Goal: Task Accomplishment & Management: Use online tool/utility

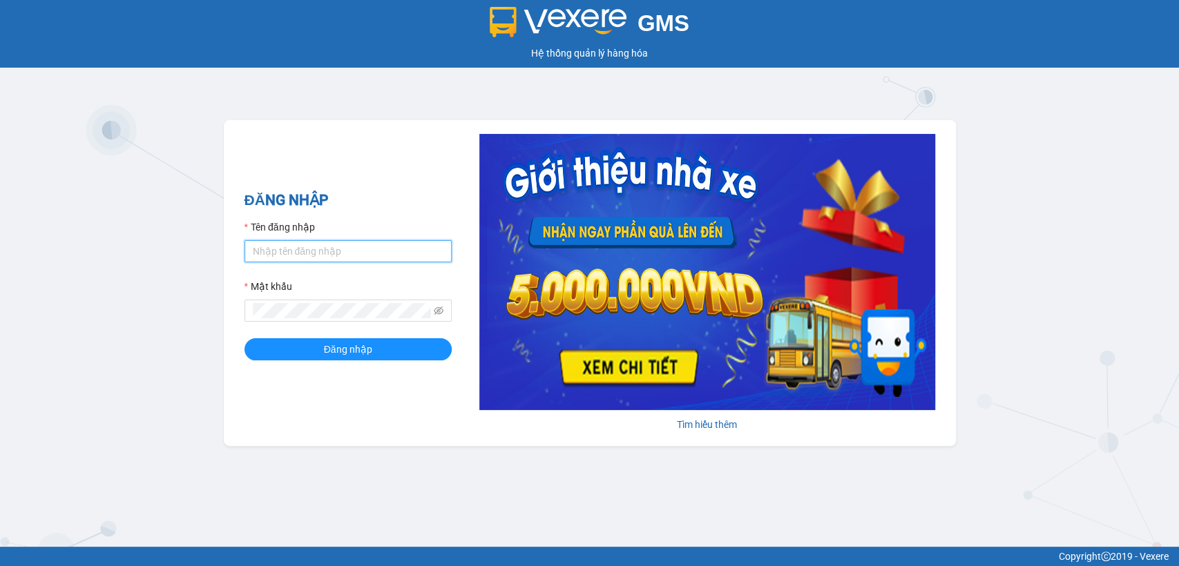
click at [305, 258] on input "Tên đăng nhập" at bounding box center [347, 251] width 207 height 22
type input "ntnanh.thoidai"
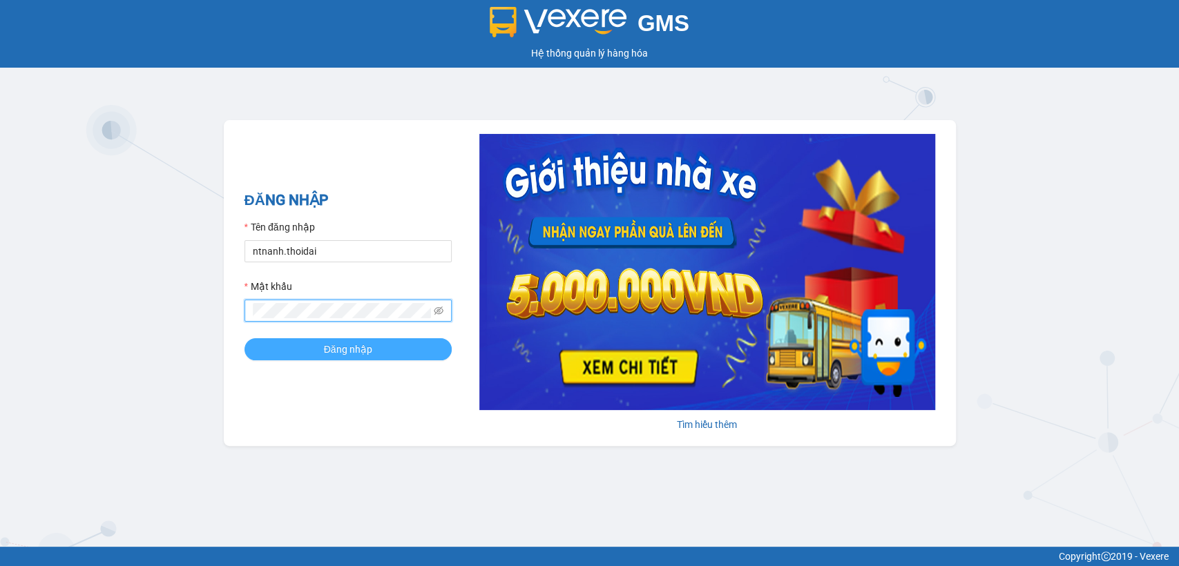
drag, startPoint x: 288, startPoint y: 349, endPoint x: 702, endPoint y: 405, distance: 418.0
click at [294, 349] on button "Đăng nhập" at bounding box center [347, 349] width 207 height 22
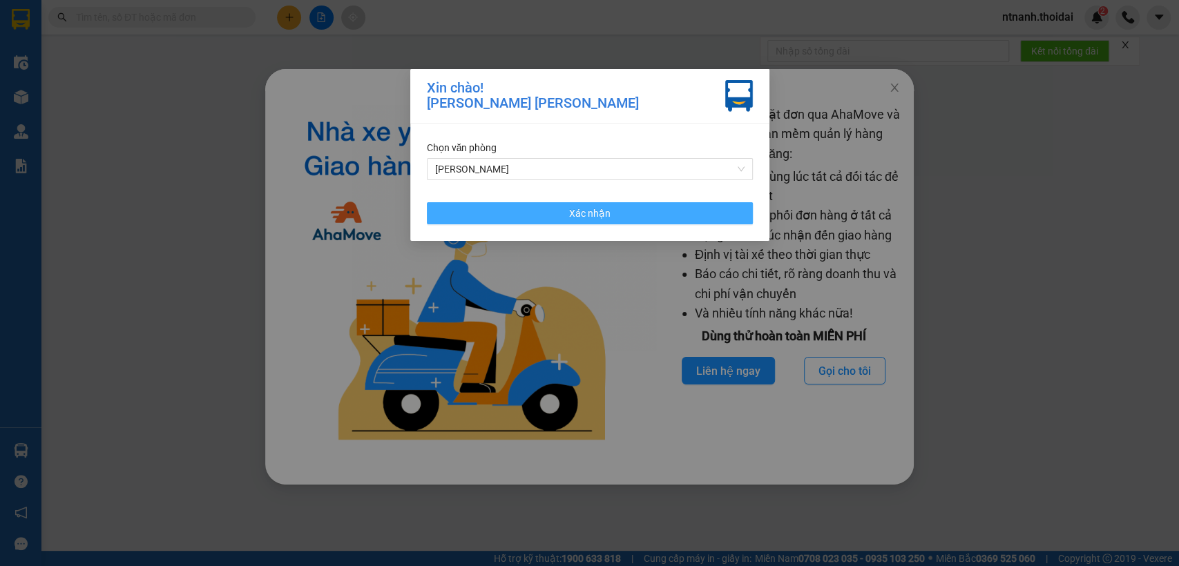
drag, startPoint x: 645, startPoint y: 222, endPoint x: 625, endPoint y: 218, distance: 20.6
click at [646, 222] on button "Xác nhận" at bounding box center [590, 213] width 326 height 22
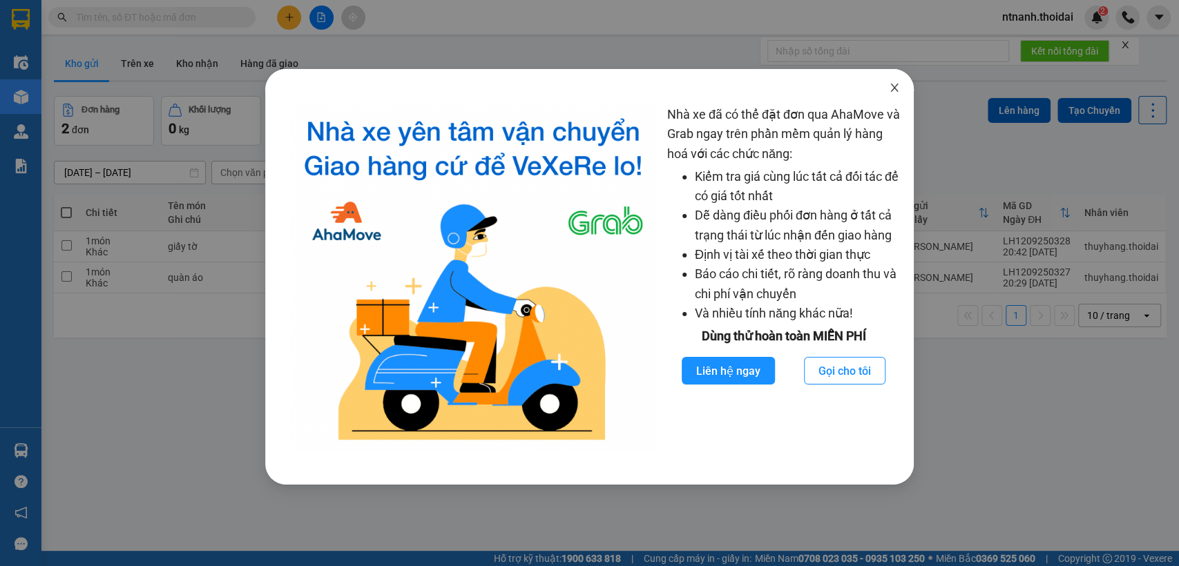
click at [895, 79] on span "Close" at bounding box center [894, 88] width 39 height 39
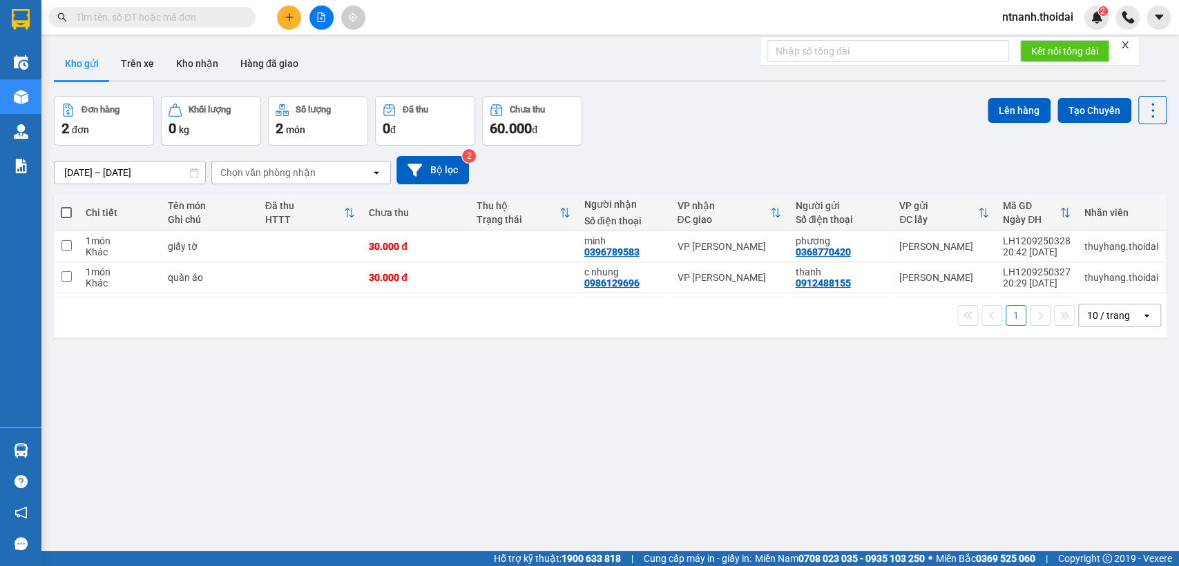
click at [481, 448] on div "ver 1.8.143 Kho gửi Trên xe [PERSON_NAME] Hàng đã [PERSON_NAME] hàng 2 đơn [PER…" at bounding box center [610, 324] width 1124 height 566
click at [356, 410] on div "ver 1.8.143 Kho gửi Trên xe [PERSON_NAME] Hàng đã [PERSON_NAME] hàng 2 đơn [PER…" at bounding box center [610, 324] width 1124 height 566
drag, startPoint x: 87, startPoint y: 70, endPoint x: 115, endPoint y: 69, distance: 27.6
click at [86, 70] on button "Kho gửi" at bounding box center [82, 63] width 56 height 33
click at [123, 66] on button "Trên xe" at bounding box center [137, 63] width 55 height 33
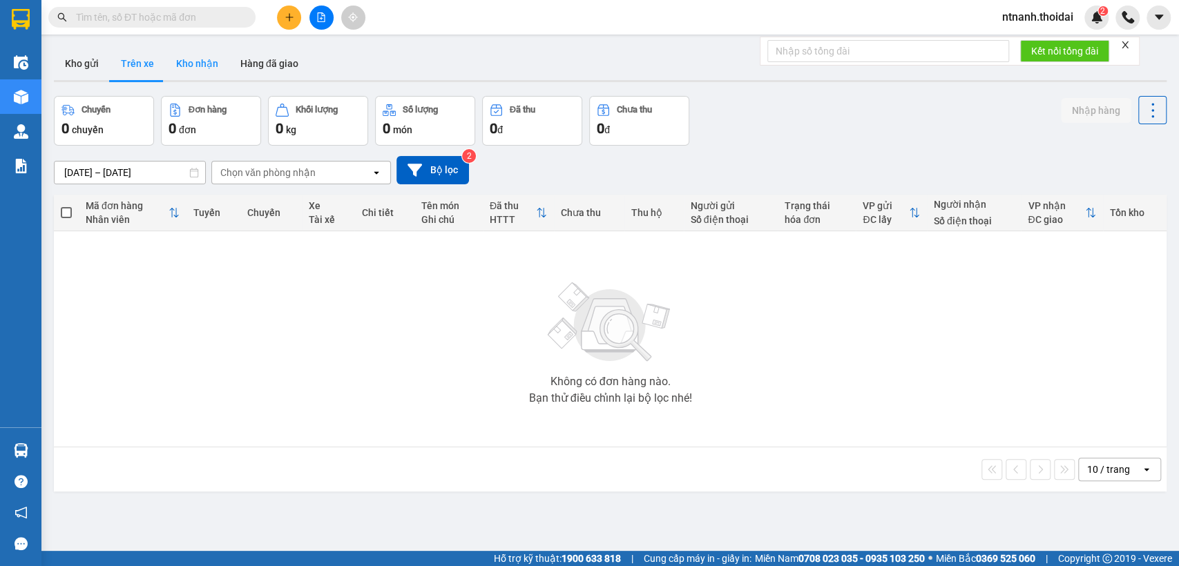
click at [210, 70] on button "Kho nhận" at bounding box center [197, 63] width 64 height 33
